Goal: Transaction & Acquisition: Purchase product/service

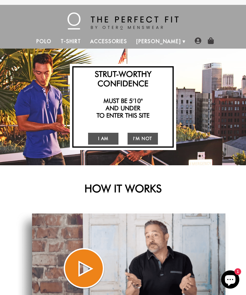
click at [103, 143] on link "I Am" at bounding box center [103, 139] width 30 height 12
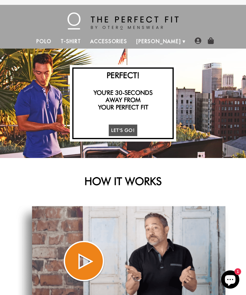
click at [126, 130] on link "Let's Go!" at bounding box center [123, 131] width 29 height 12
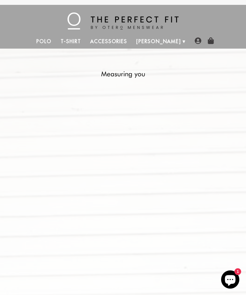
click at [81, 44] on link "T-Shirt" at bounding box center [71, 41] width 30 height 15
click at [125, 119] on video at bounding box center [123, 161] width 307 height 154
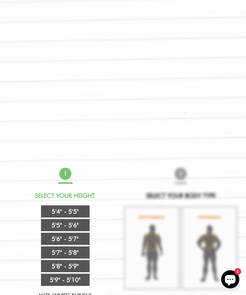
scroll to position [190, 0]
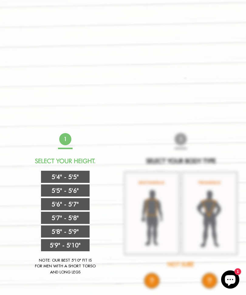
click at [81, 189] on link "5'5" - 5'6"" at bounding box center [65, 191] width 49 height 12
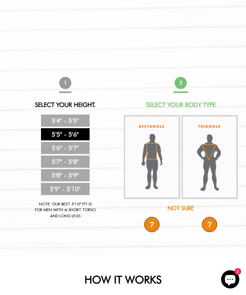
scroll to position [246, 0]
click at [154, 157] on img at bounding box center [152, 157] width 56 height 84
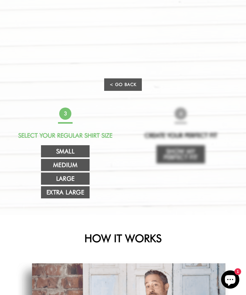
click at [74, 195] on link "Extra Large" at bounding box center [65, 193] width 49 height 12
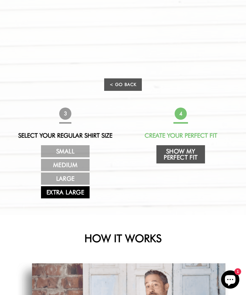
click at [196, 154] on link "Show My Perfect Fit" at bounding box center [181, 154] width 49 height 18
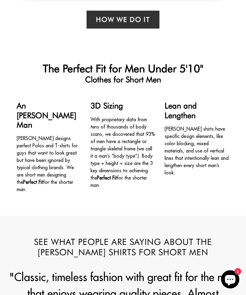
select select "55-56"
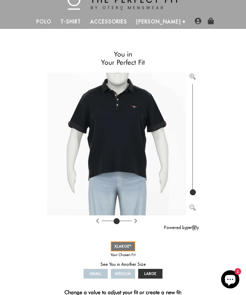
scroll to position [20, 0]
click at [153, 274] on span "LARGE" at bounding box center [151, 274] width 12 height 5
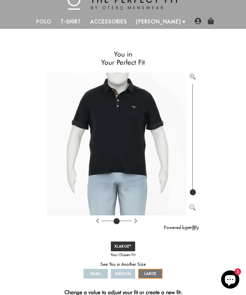
click at [126, 245] on span "XLARGE" at bounding box center [123, 246] width 17 height 5
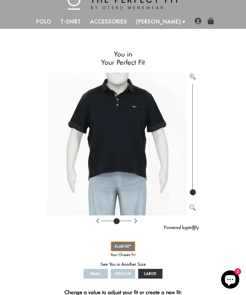
click at [152, 272] on span "LARGE" at bounding box center [151, 274] width 12 height 5
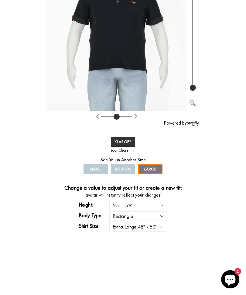
scroll to position [126, 0]
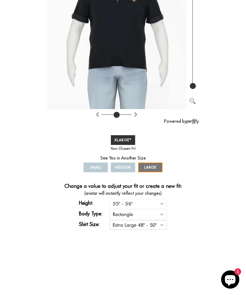
click at [150, 224] on select "Small 36" - 39" Medium 40" - 43" Large 44" - 47" Extra Large 48" - 50"" at bounding box center [139, 225] width 58 height 9
select select "L"
select select "55-56"
select select "L"
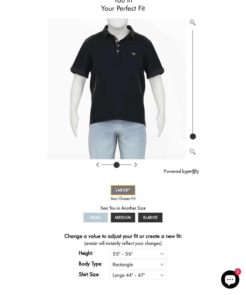
scroll to position [0, 0]
